Goal: Transaction & Acquisition: Book appointment/travel/reservation

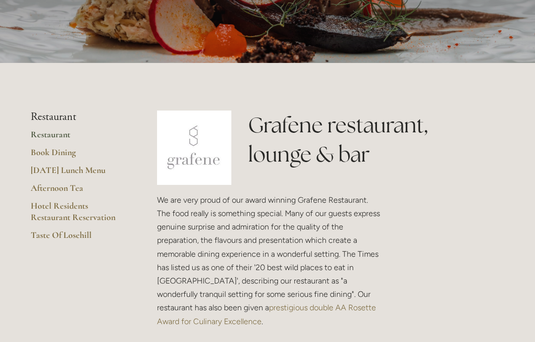
scroll to position [147, 0]
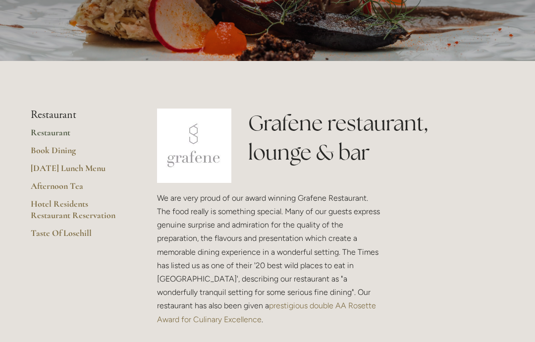
click at [73, 202] on link "Hotel Residents Restaurant Reservation" at bounding box center [78, 212] width 95 height 29
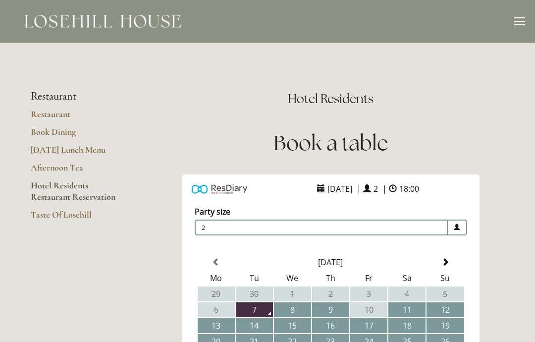
click at [522, 26] on div at bounding box center [519, 22] width 11 height 11
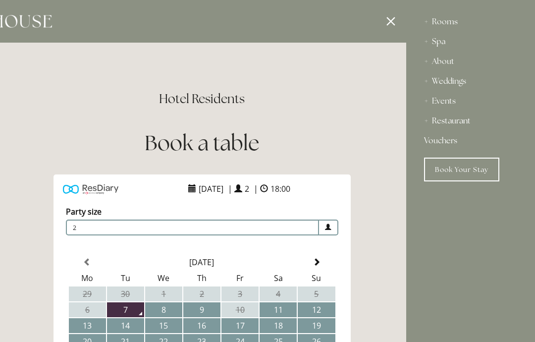
click at [447, 25] on div "Rooms" at bounding box center [470, 22] width 93 height 20
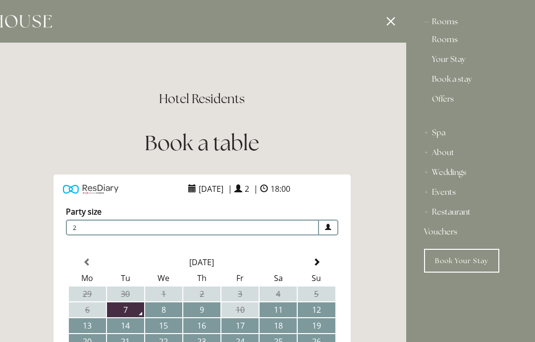
click at [454, 84] on link "Book a stay" at bounding box center [470, 81] width 77 height 12
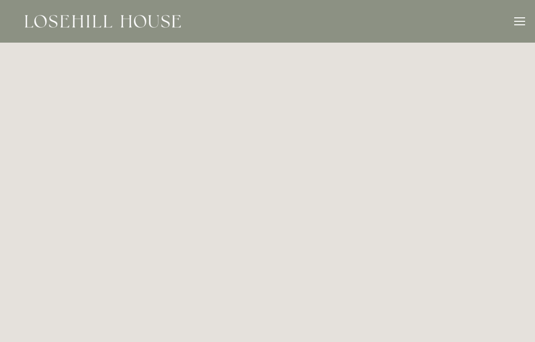
click at [525, 23] on div at bounding box center [519, 22] width 11 height 11
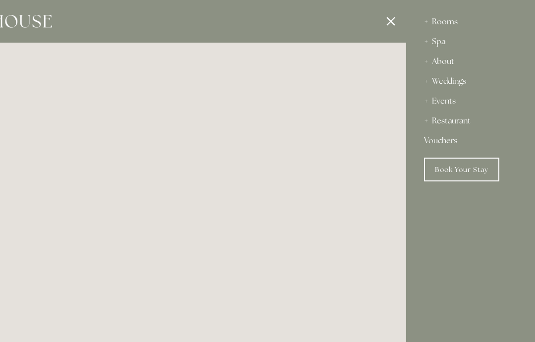
click at [389, 26] on div at bounding box center [138, 171] width 535 height 342
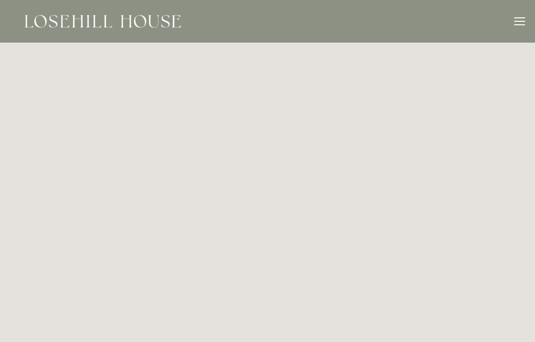
click at [524, 23] on div at bounding box center [519, 22] width 11 height 11
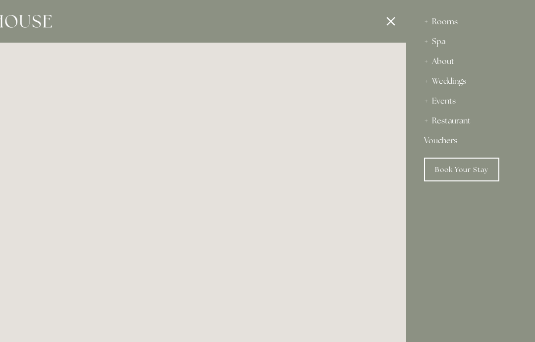
click at [466, 164] on link "Book Your Stay" at bounding box center [461, 170] width 75 height 24
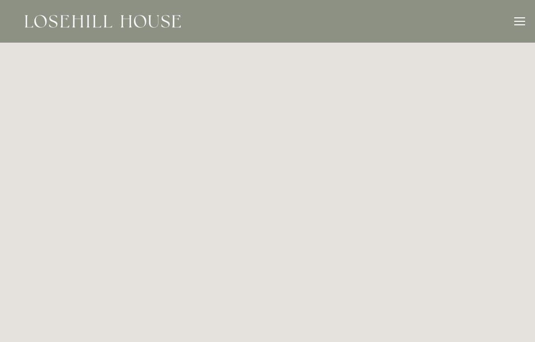
click at [520, 25] on div at bounding box center [519, 24] width 11 height 1
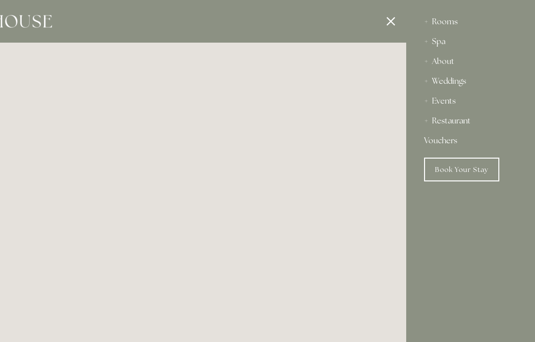
click at [446, 65] on div "About" at bounding box center [470, 62] width 93 height 20
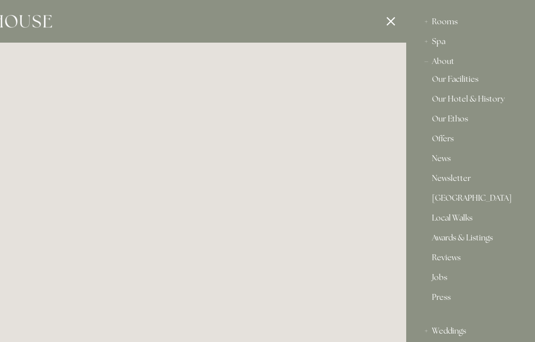
click at [494, 245] on link "Awards & Listings" at bounding box center [470, 240] width 77 height 12
click at [390, 24] on div at bounding box center [138, 171] width 535 height 342
